Goal: Check status: Check status

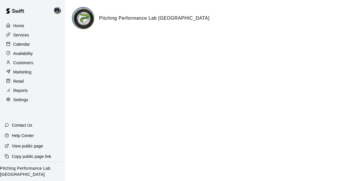
click at [28, 35] on p "Services" at bounding box center [21, 35] width 16 height 6
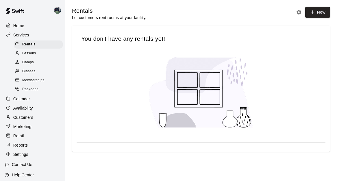
click at [23, 96] on p "Calendar" at bounding box center [21, 99] width 17 height 6
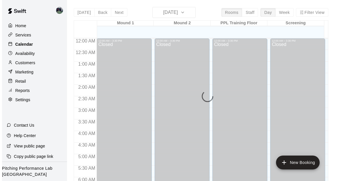
scroll to position [352, 0]
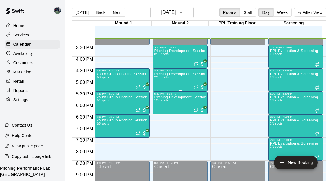
click at [175, 81] on div "Pitching Development Session, PPL [GEOGRAPHIC_DATA] (Ages [DEMOGRAPHIC_DATA]+) …" at bounding box center [181, 162] width 52 height 181
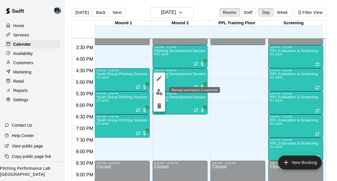
click at [159, 92] on img "edit" at bounding box center [159, 92] width 7 height 7
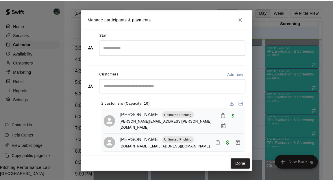
scroll to position [3, 0]
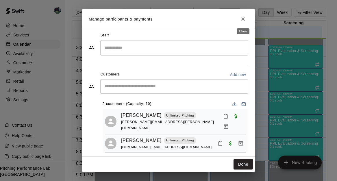
click at [244, 18] on icon "Close" at bounding box center [243, 18] width 3 height 3
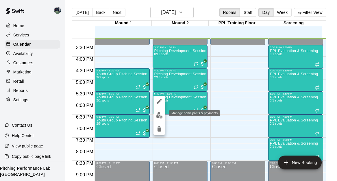
click at [158, 113] on img "edit" at bounding box center [159, 115] width 7 height 7
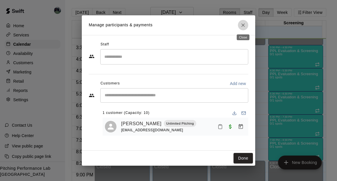
click at [244, 26] on icon "Close" at bounding box center [243, 25] width 6 height 6
